Goal: Complete application form

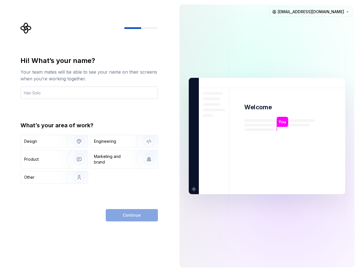
click at [58, 93] on input "text" at bounding box center [88, 92] width 137 height 12
type input "Dorothee.F"
click at [58, 142] on img "button" at bounding box center [76, 141] width 36 height 38
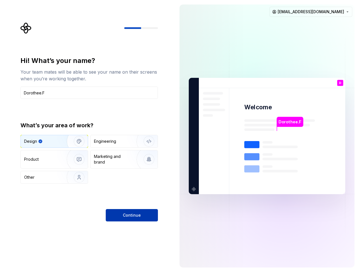
click at [124, 215] on span "Continue" at bounding box center [132, 215] width 18 height 6
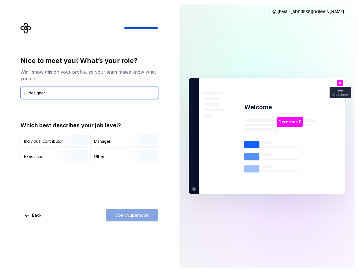
type input "UI designer"
click at [125, 218] on div "Open Supernova" at bounding box center [132, 215] width 52 height 12
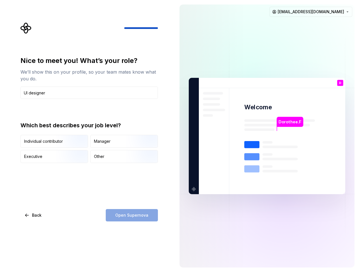
click at [125, 216] on div "Open Supernova" at bounding box center [132, 215] width 52 height 12
click at [125, 213] on div "Open Supernova" at bounding box center [132, 215] width 52 height 12
click at [118, 157] on div "Other" at bounding box center [124, 156] width 67 height 12
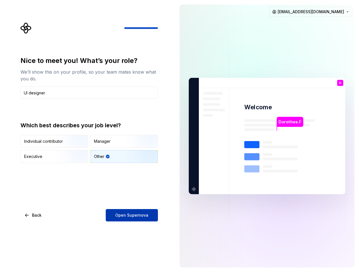
click at [116, 217] on span "Open Supernova" at bounding box center [131, 215] width 33 height 6
